Goal: Navigation & Orientation: Find specific page/section

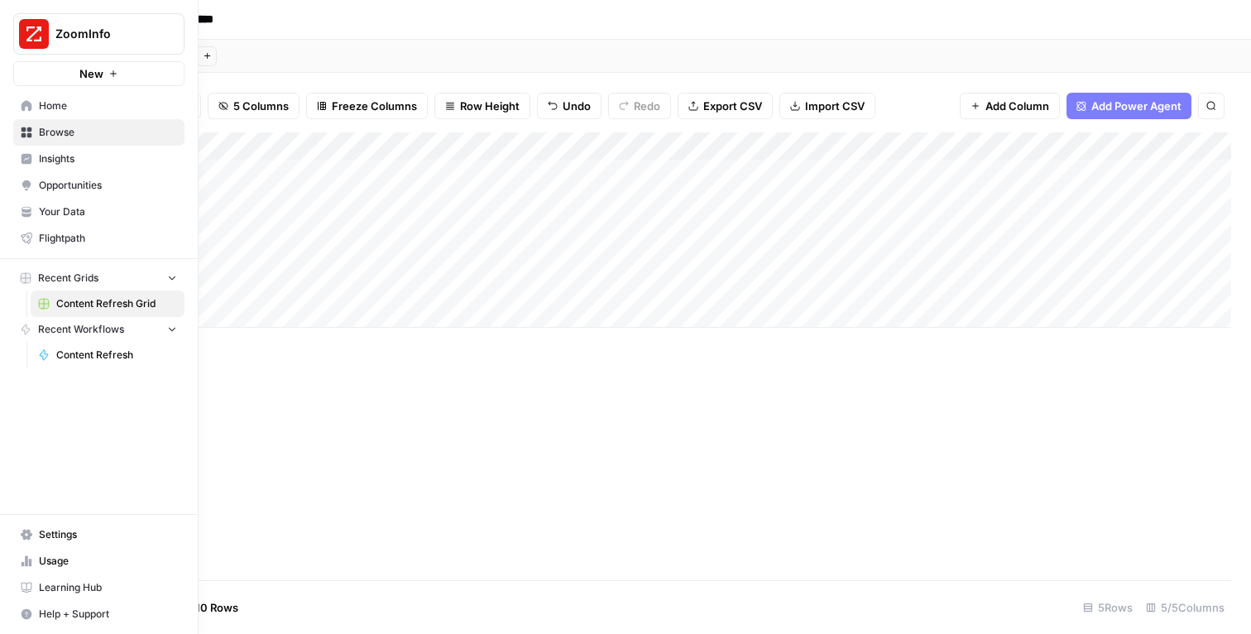
click at [50, 167] on link "Insights" at bounding box center [98, 159] width 171 height 26
click at [27, 107] on icon at bounding box center [27, 106] width 12 height 12
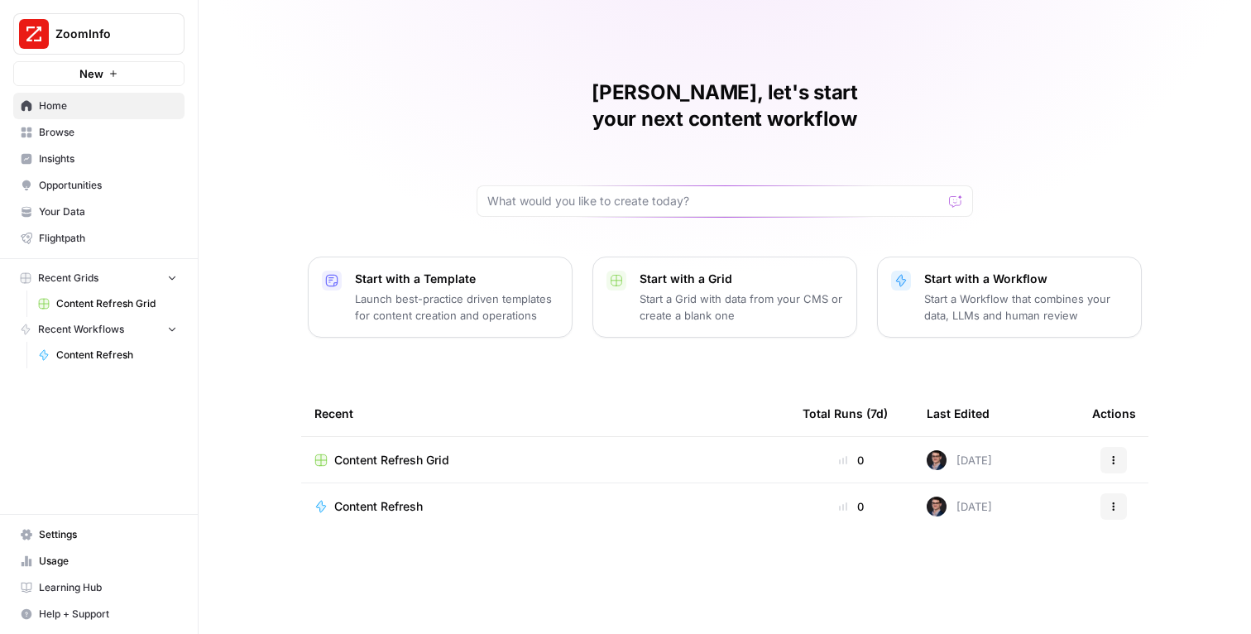
click at [71, 48] on button "ZoomInfo" at bounding box center [98, 33] width 171 height 41
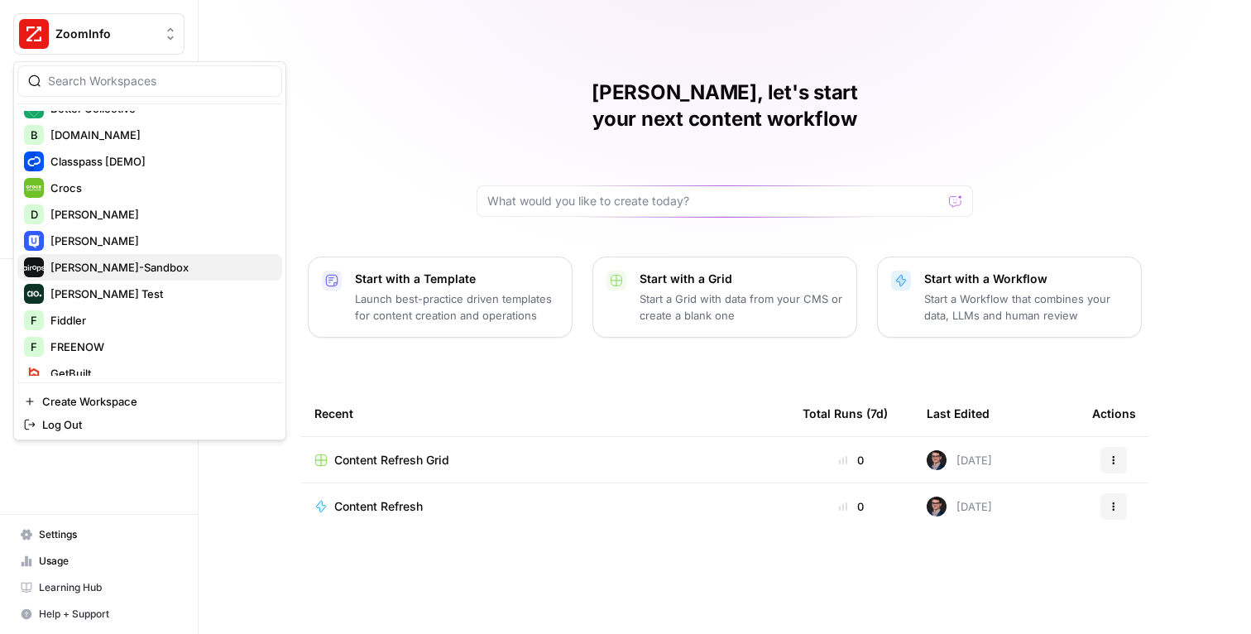
scroll to position [273, 0]
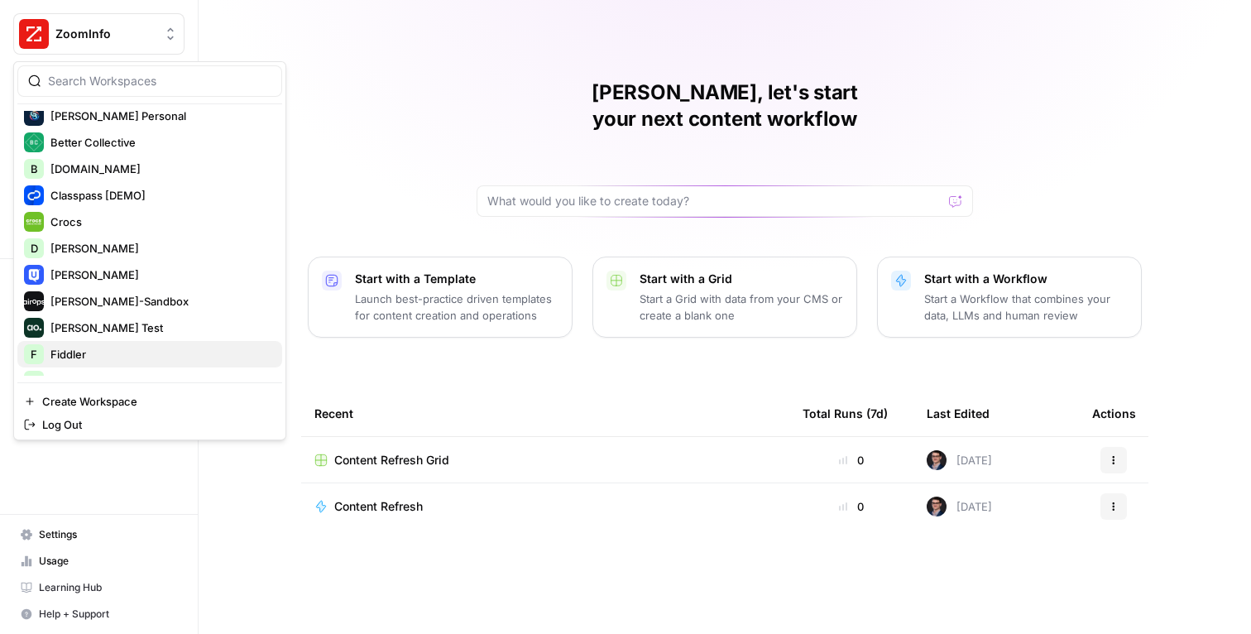
click at [70, 352] on span "Fiddler" at bounding box center [159, 354] width 218 height 17
